Goal: Task Accomplishment & Management: Use online tool/utility

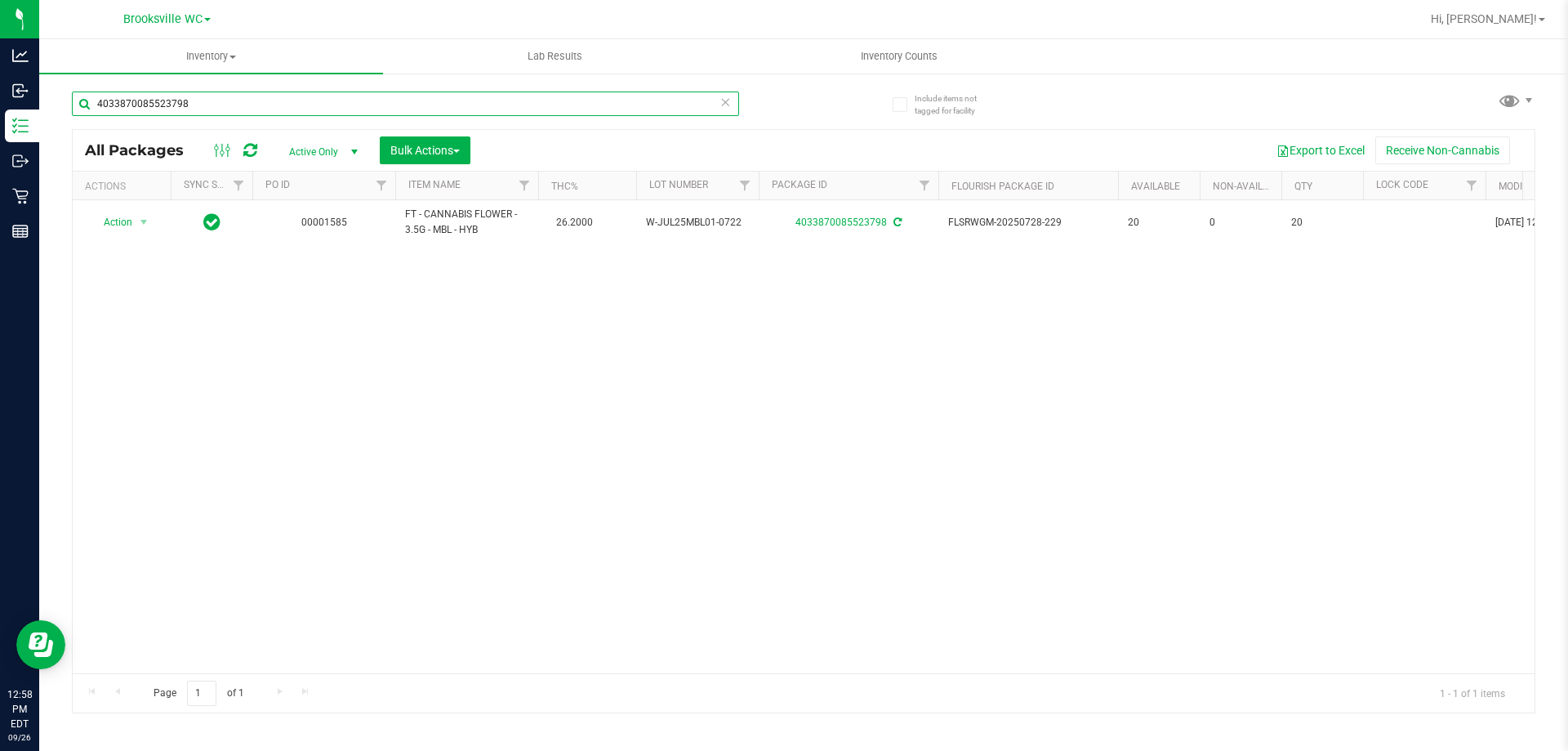
click at [192, 98] on input "4033870085523798" at bounding box center [405, 103] width 668 height 24
click at [323, 102] on input "hash burger" at bounding box center [405, 103] width 668 height 24
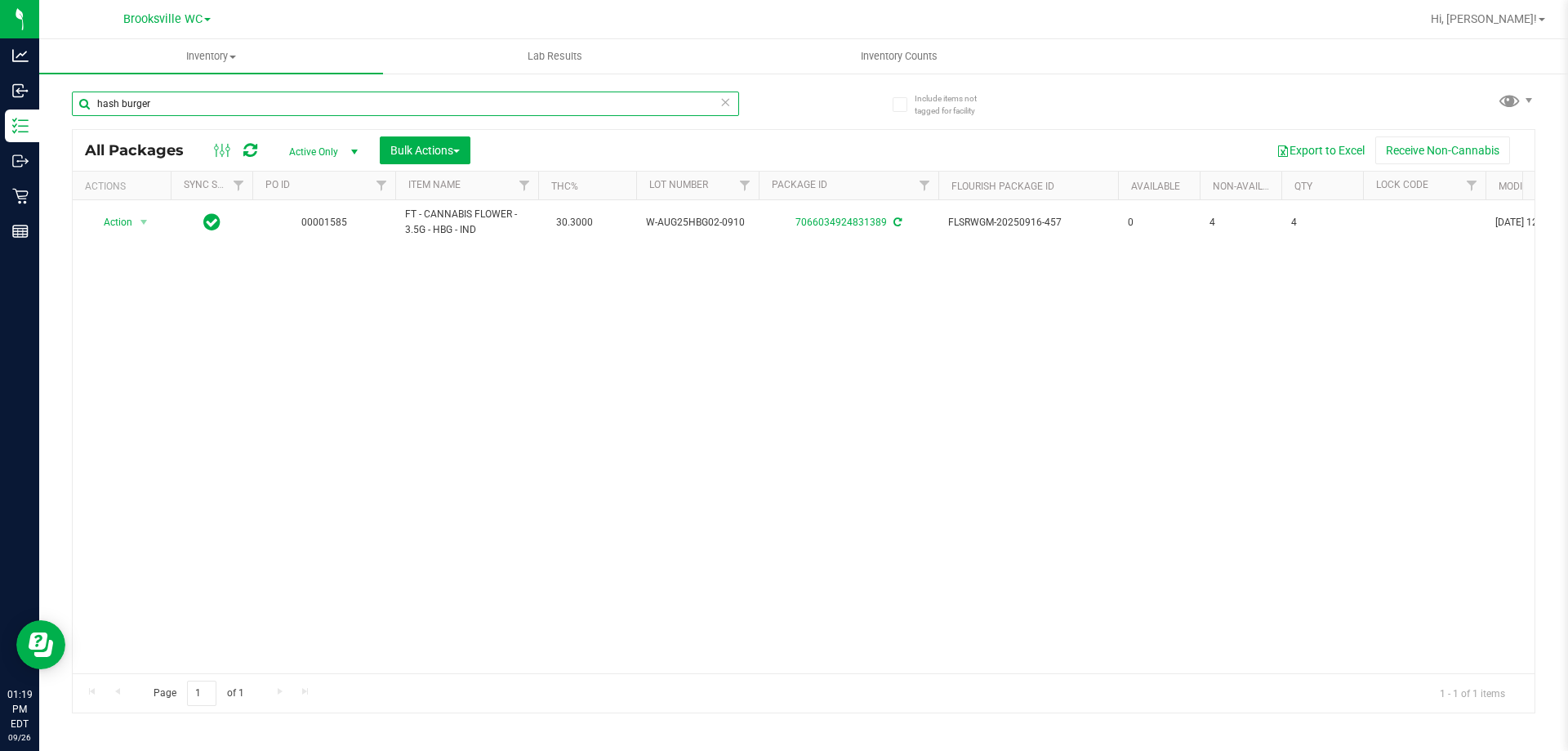
click at [323, 102] on input "hash burger" at bounding box center [405, 103] width 668 height 24
type input "5725185549268123"
click at [136, 226] on span "select" at bounding box center [144, 223] width 20 height 23
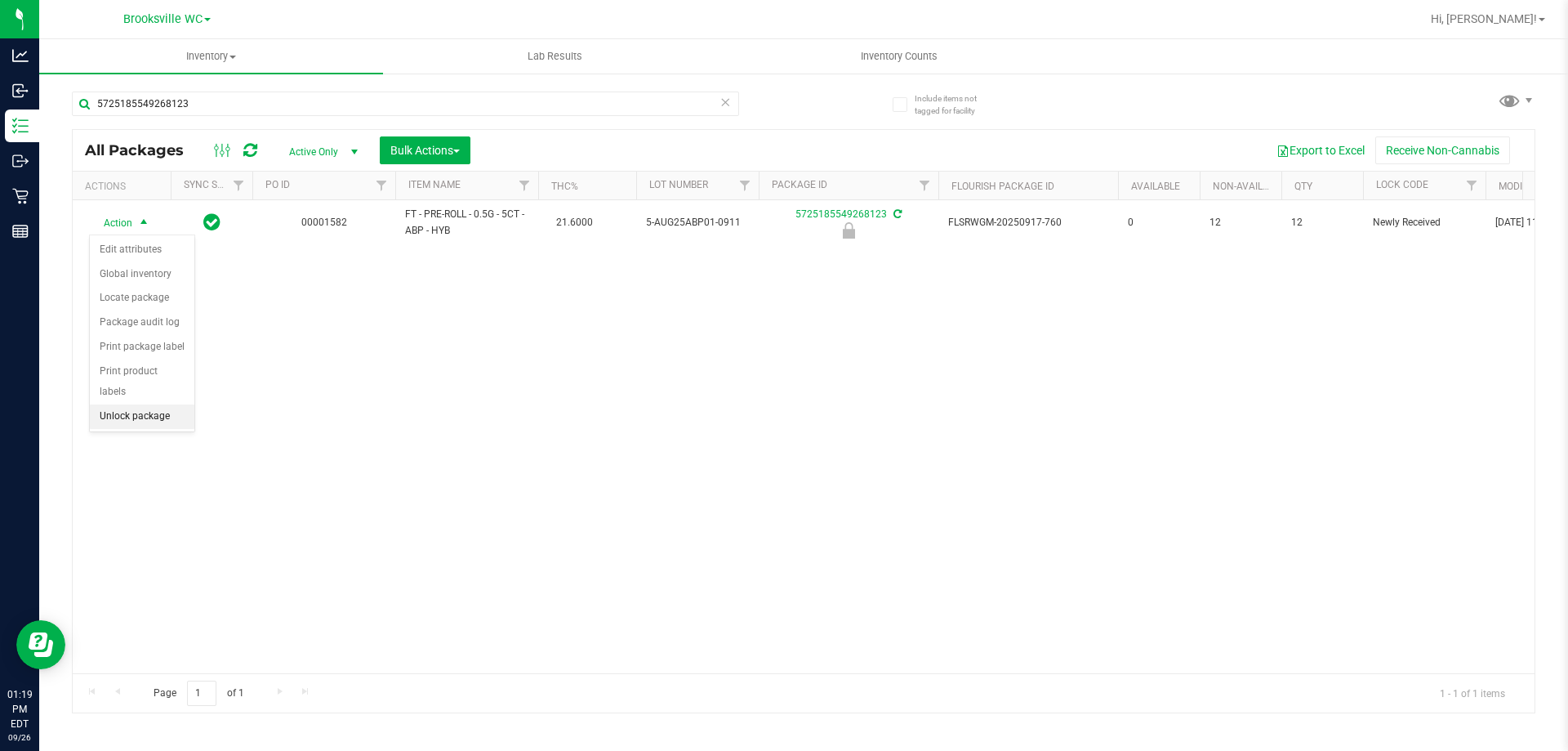
click at [155, 404] on li "Unlock package" at bounding box center [142, 416] width 104 height 24
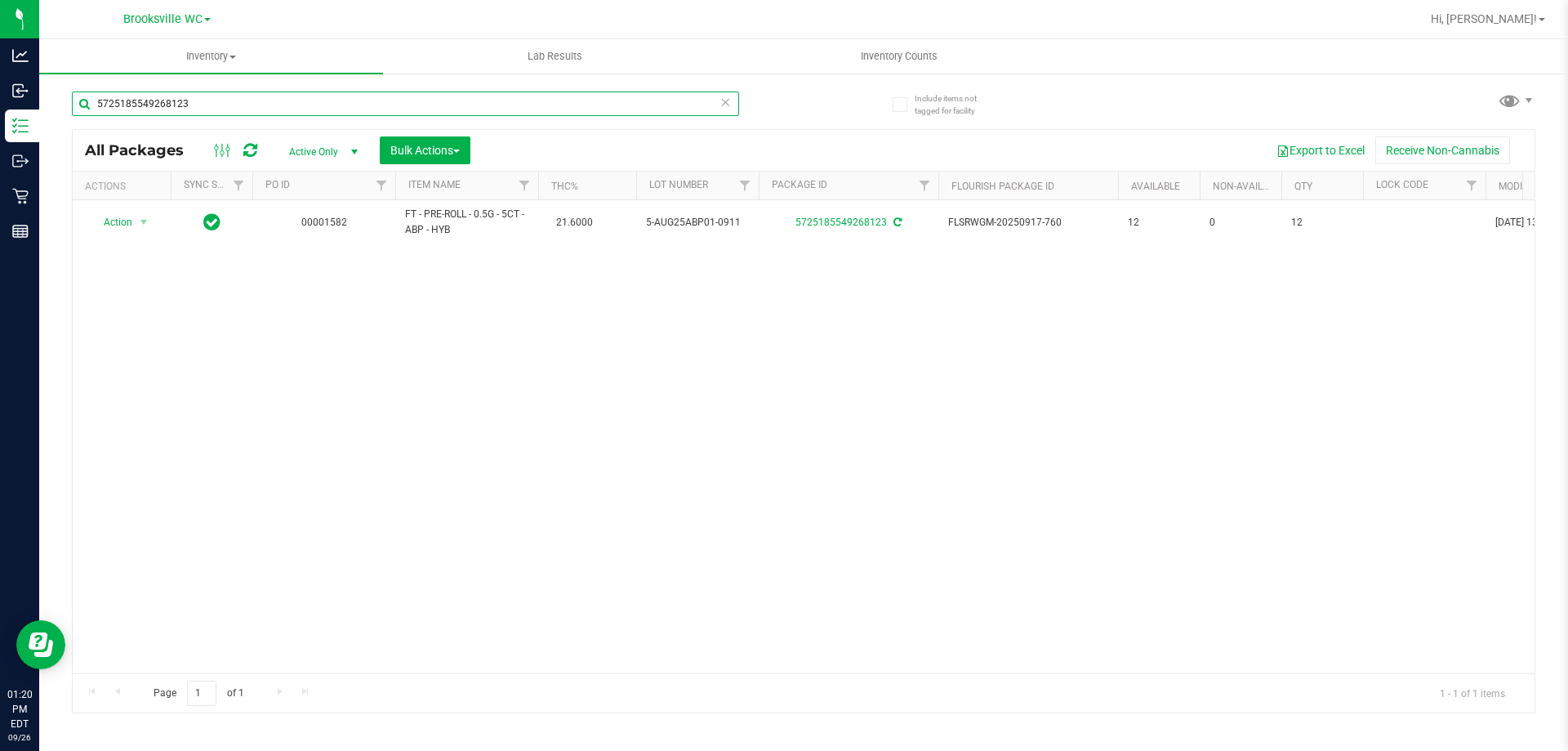
click at [193, 108] on input "5725185549268123" at bounding box center [405, 103] width 668 height 24
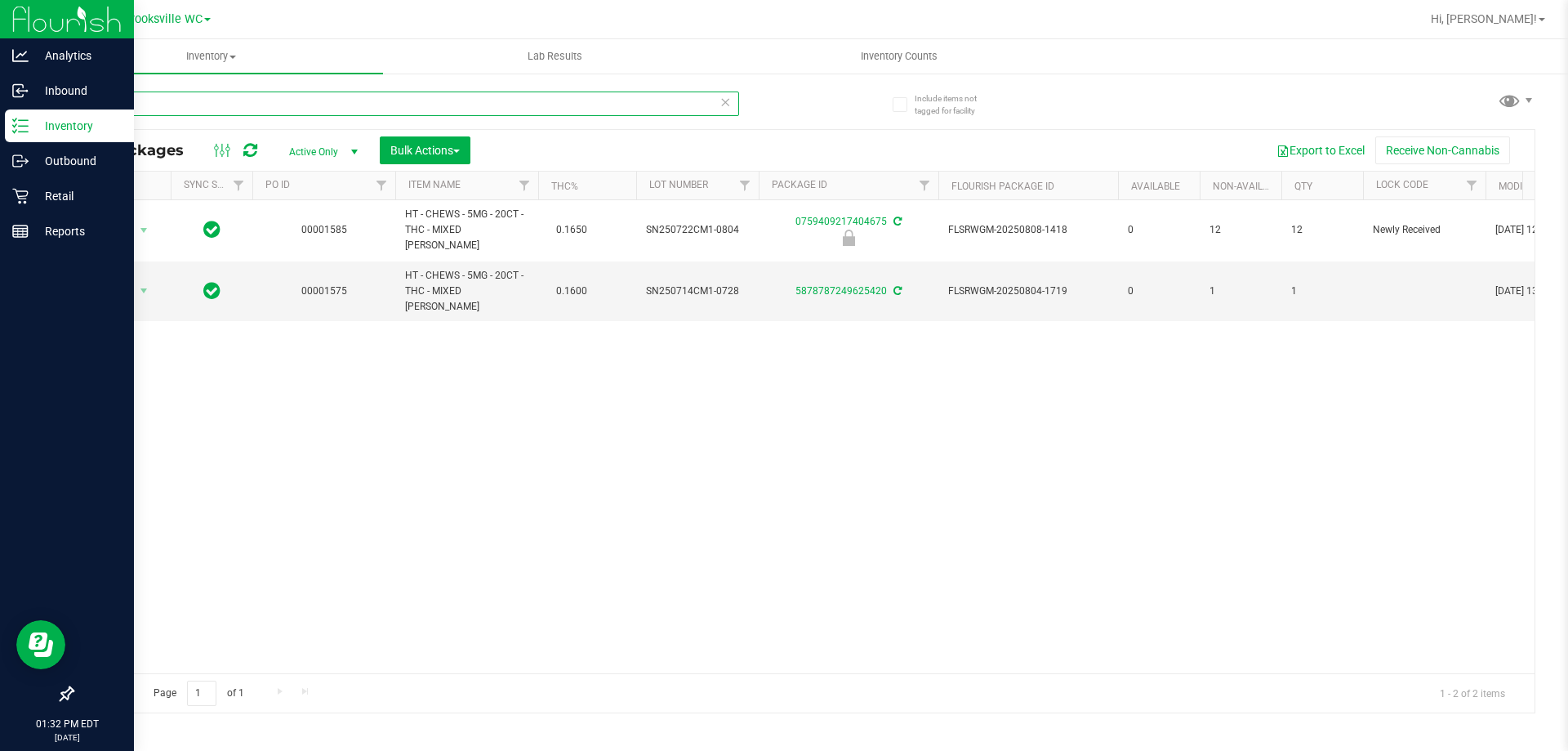
drag, startPoint x: 297, startPoint y: 100, endPoint x: 0, endPoint y: 5, distance: 311.8
click at [0, 5] on div "Analytics Inbound Inventory Outbound Retail Reports 01:32 PM EDT [DATE] 09/26 B…" at bounding box center [784, 375] width 1568 height 751
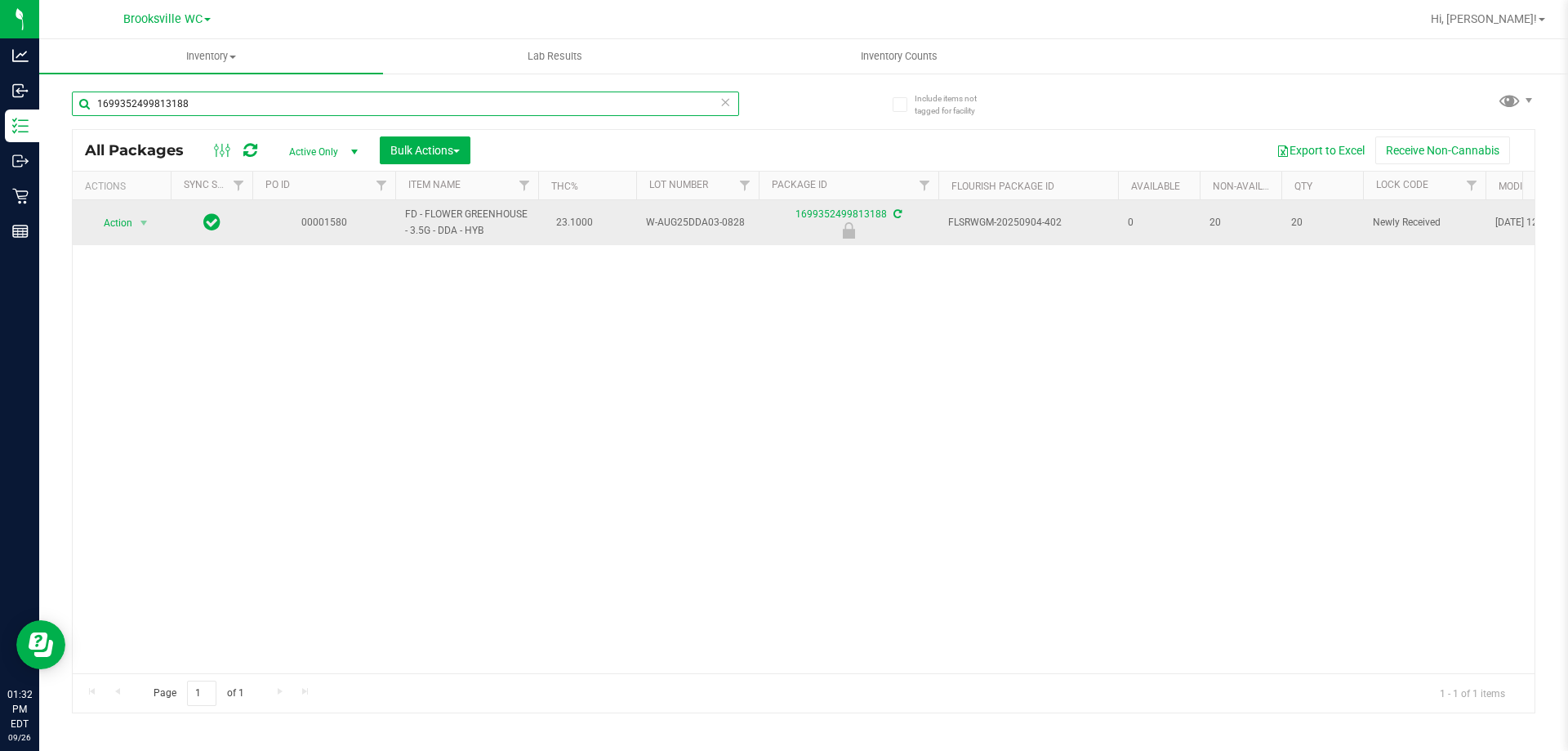
type input "1699352499813188"
click at [118, 216] on span "Action" at bounding box center [111, 223] width 44 height 23
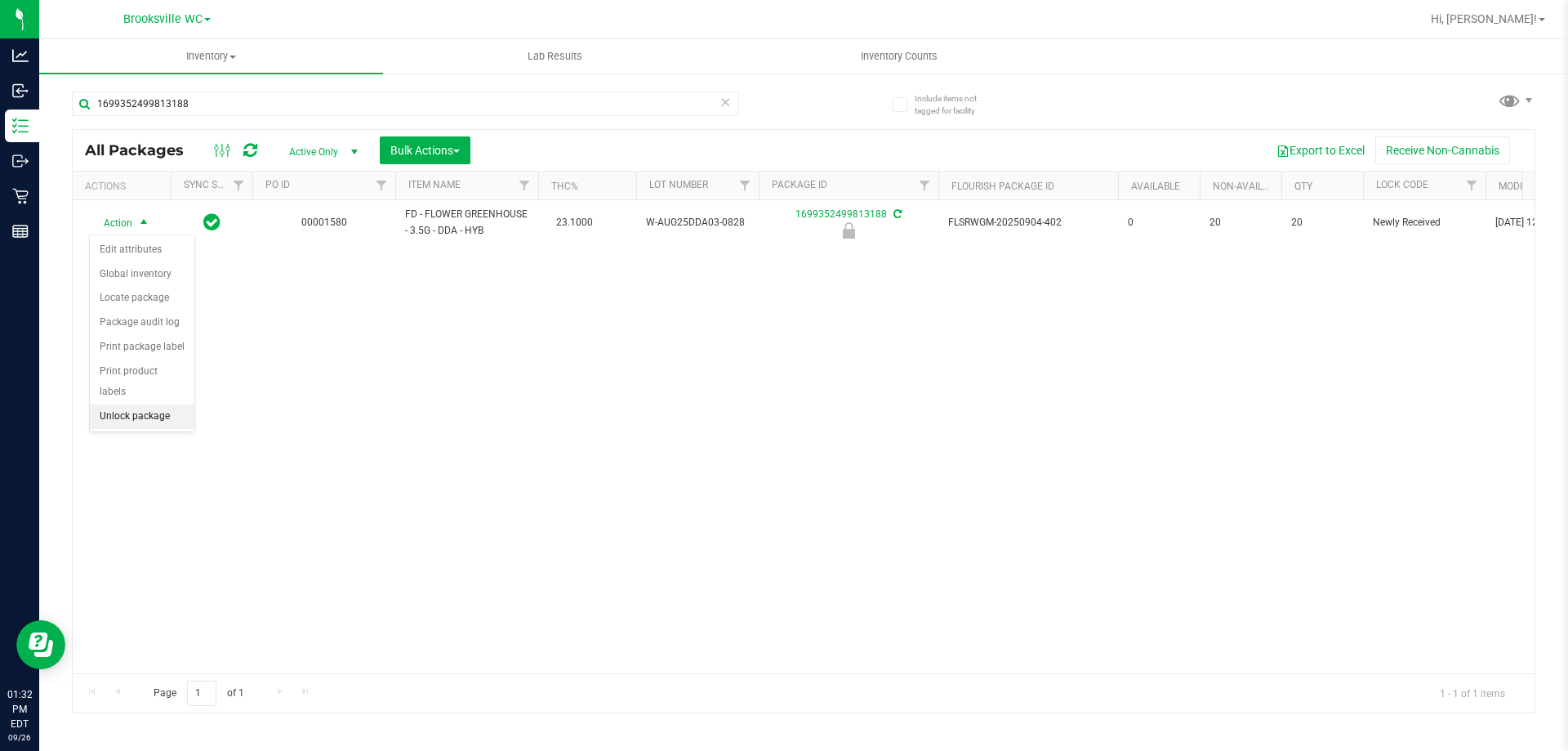
click at [159, 404] on li "Unlock package" at bounding box center [142, 416] width 104 height 24
